Goal: Navigation & Orientation: Go to known website

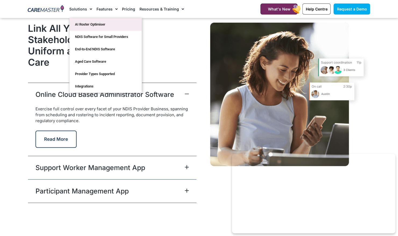
scroll to position [1398, 0]
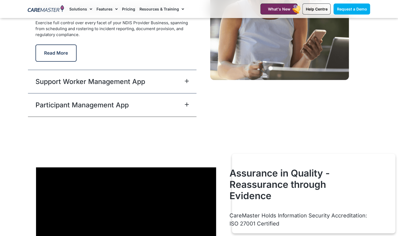
click at [51, 10] on img at bounding box center [46, 9] width 36 height 8
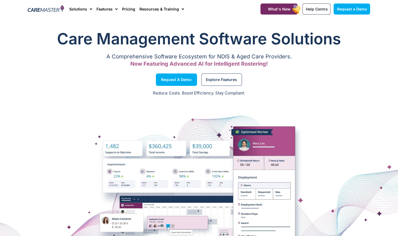
click at [51, 10] on img at bounding box center [46, 9] width 36 height 8
click at [315, 9] on span "Help Centre" at bounding box center [317, 9] width 22 height 5
